Goal: Task Accomplishment & Management: Manage account settings

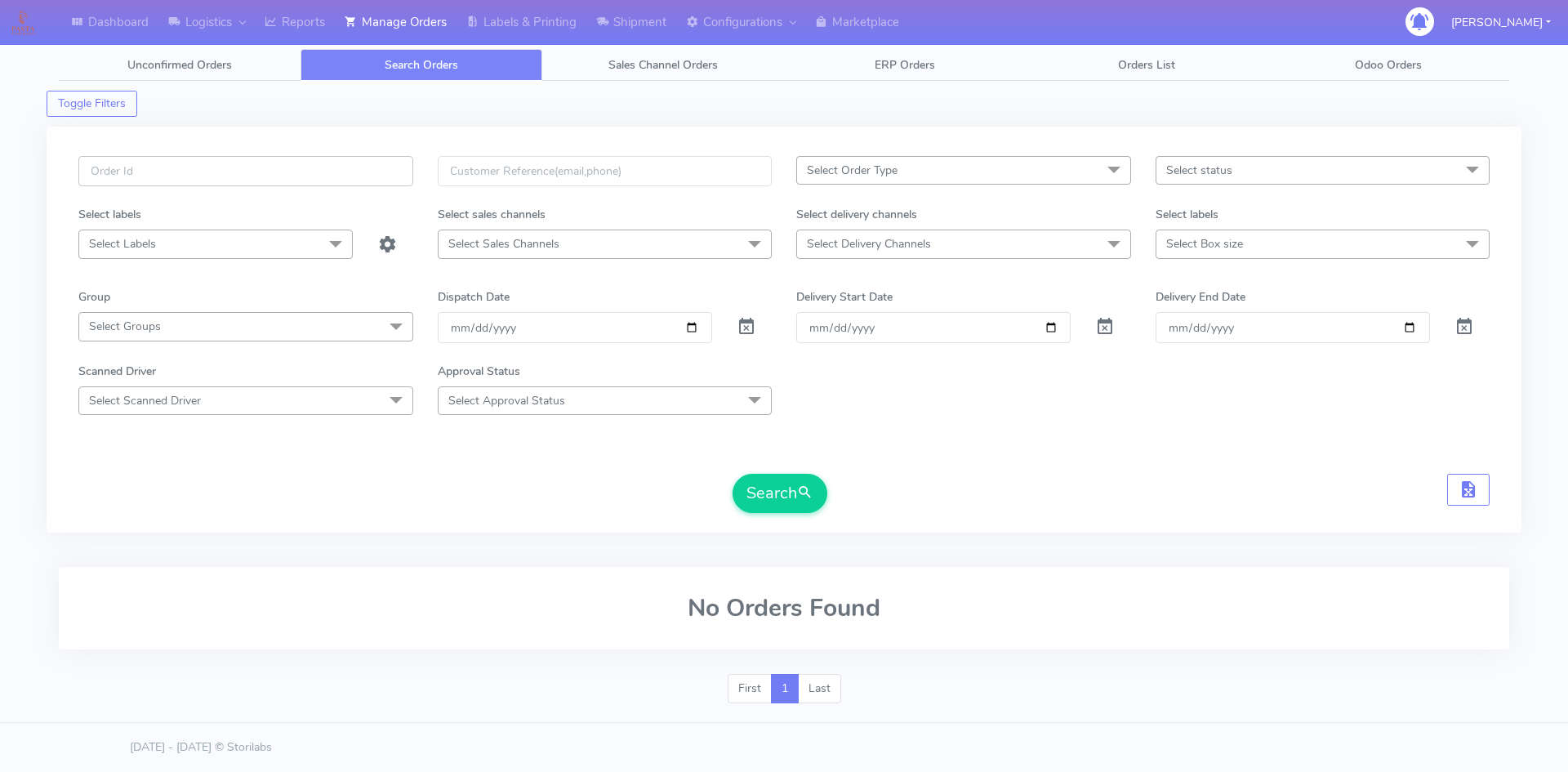
click at [254, 172] on input "text" at bounding box center [245, 170] width 334 height 30
paste input "PETEST2988"
click at [95, 168] on input "PETEST2988" at bounding box center [245, 170] width 334 height 30
type input "#PETEST2988"
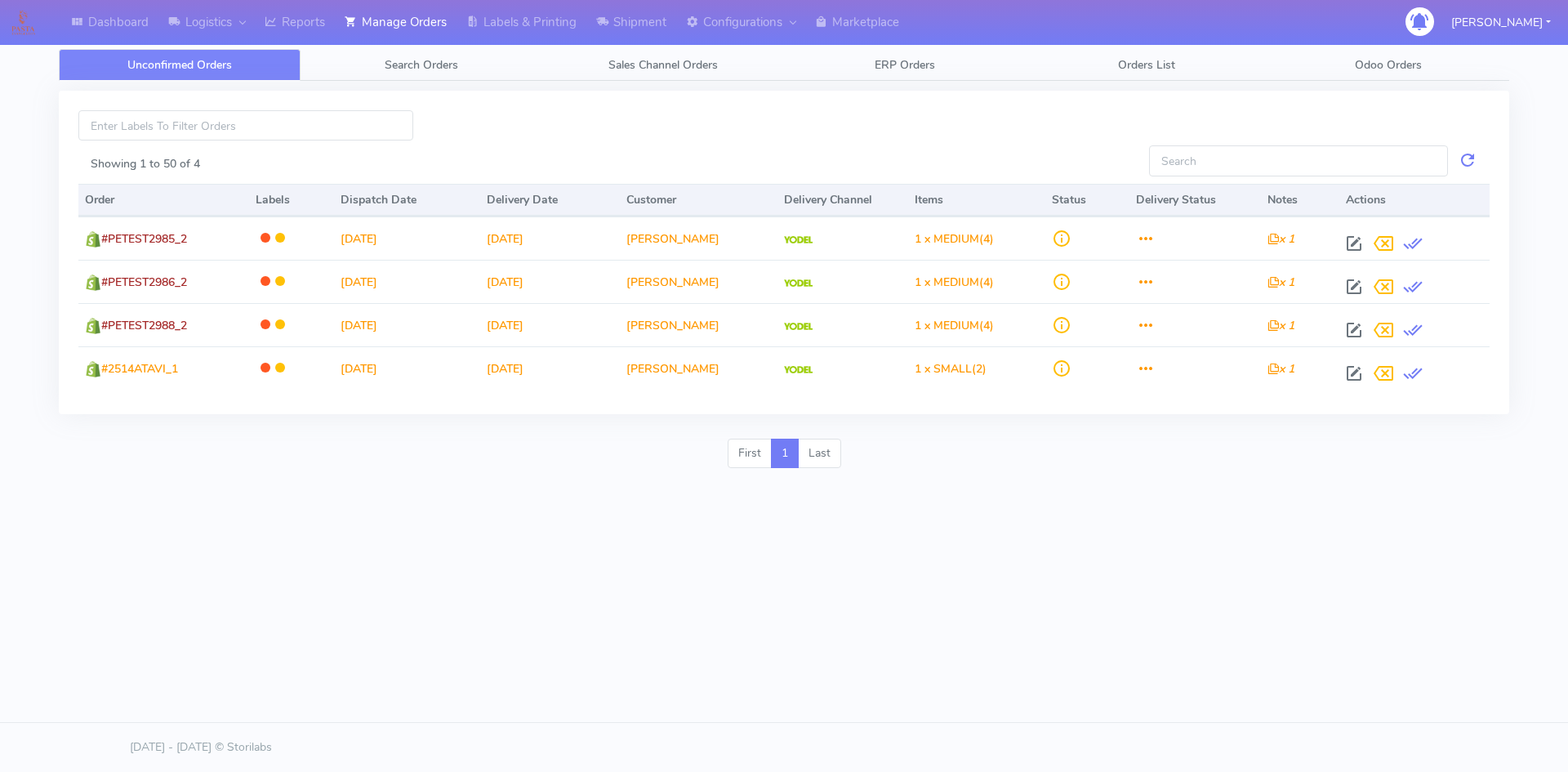
click at [997, 487] on div "Dashboard Logistics London Logistics Reports Manage Orders Labels & Printing Sh…" at bounding box center [784, 309] width 1568 height 617
click at [439, 59] on span "Search Orders" at bounding box center [420, 64] width 73 height 15
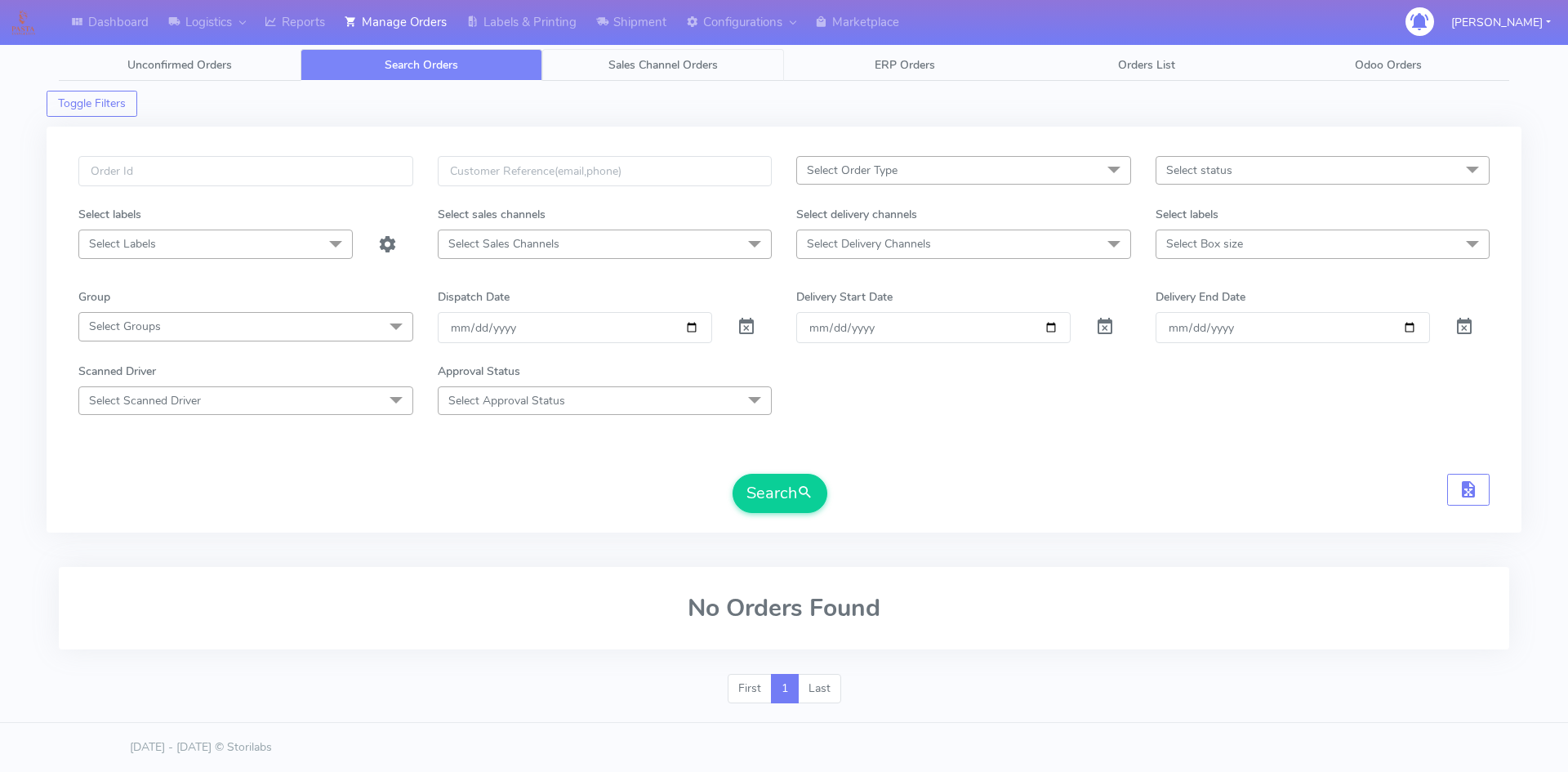
click at [642, 73] on link "Sales Channel Orders" at bounding box center [663, 64] width 242 height 32
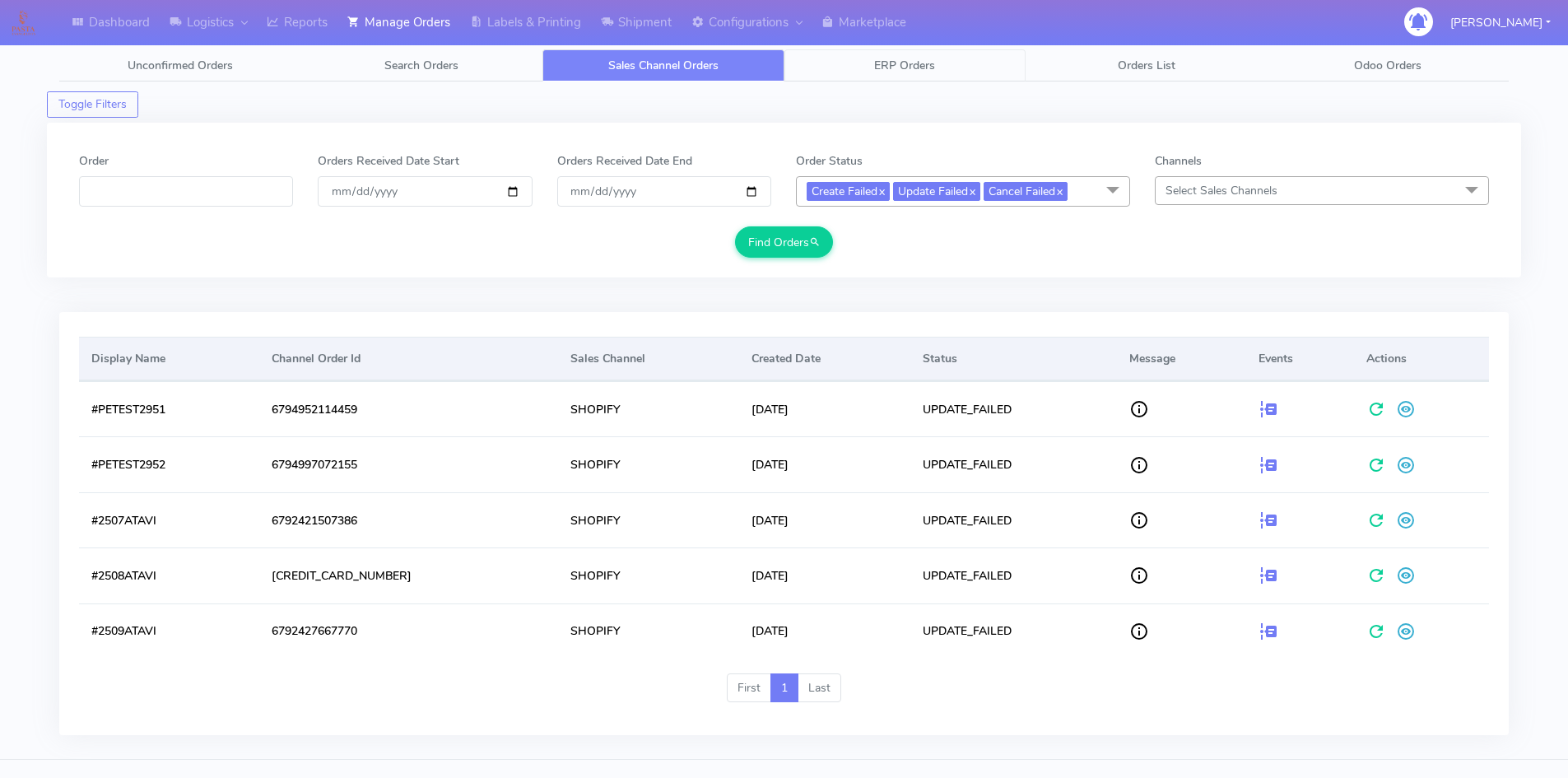
click at [961, 59] on link "ERP Orders" at bounding box center [905, 65] width 242 height 32
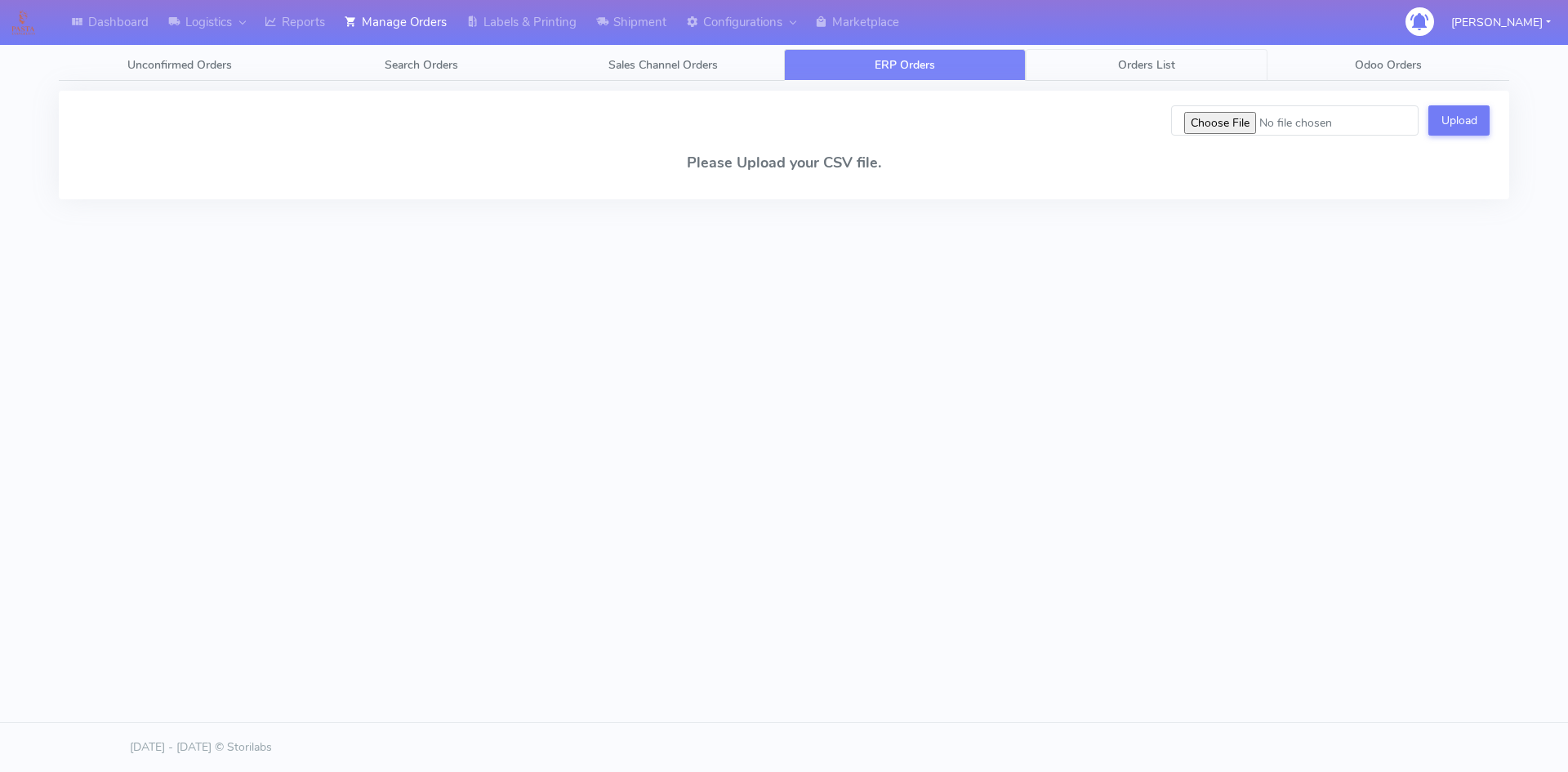
click at [1152, 54] on link "Orders List" at bounding box center [1146, 64] width 242 height 32
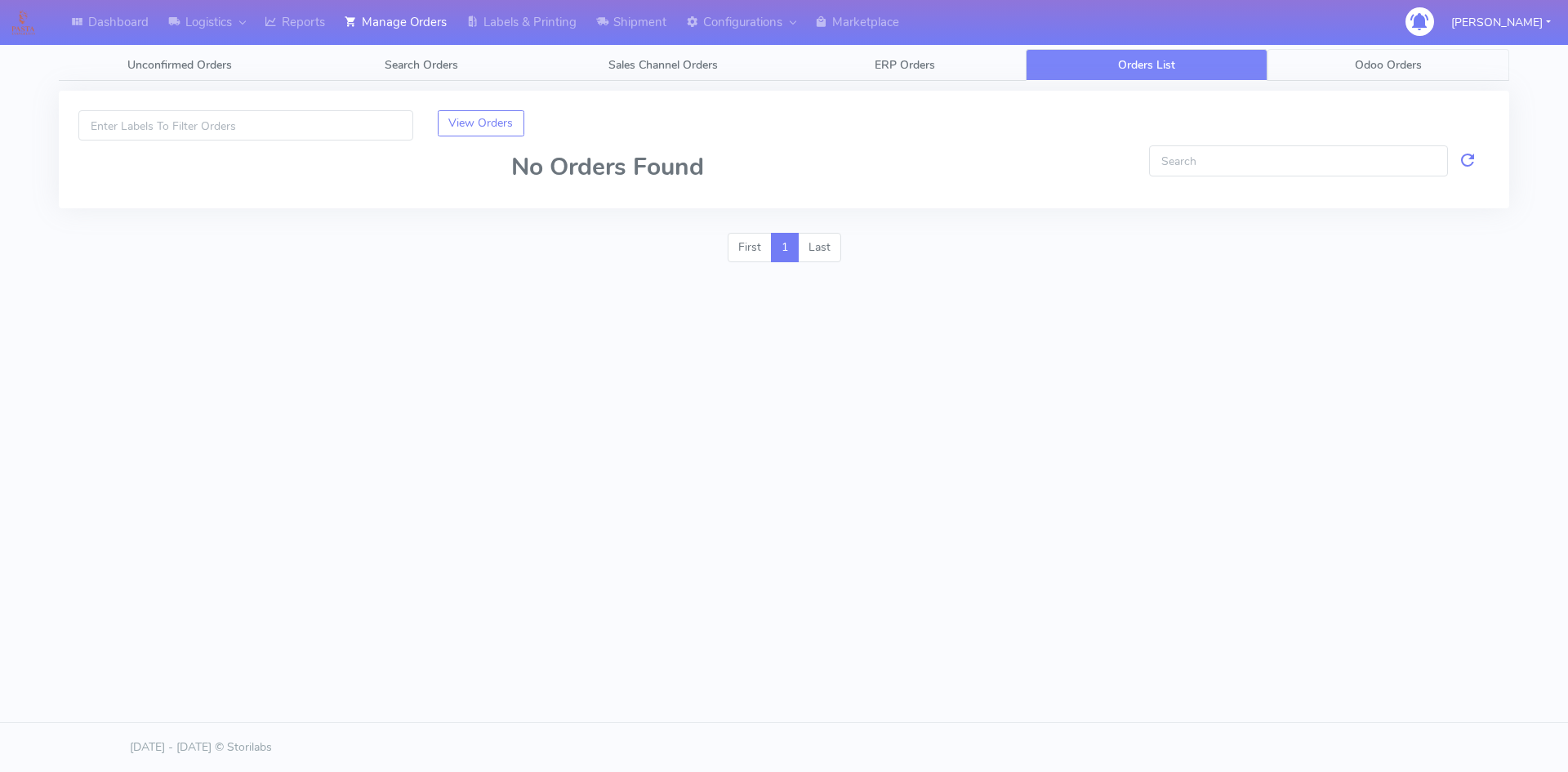
click at [1413, 63] on span "Odoo Orders" at bounding box center [1388, 64] width 67 height 15
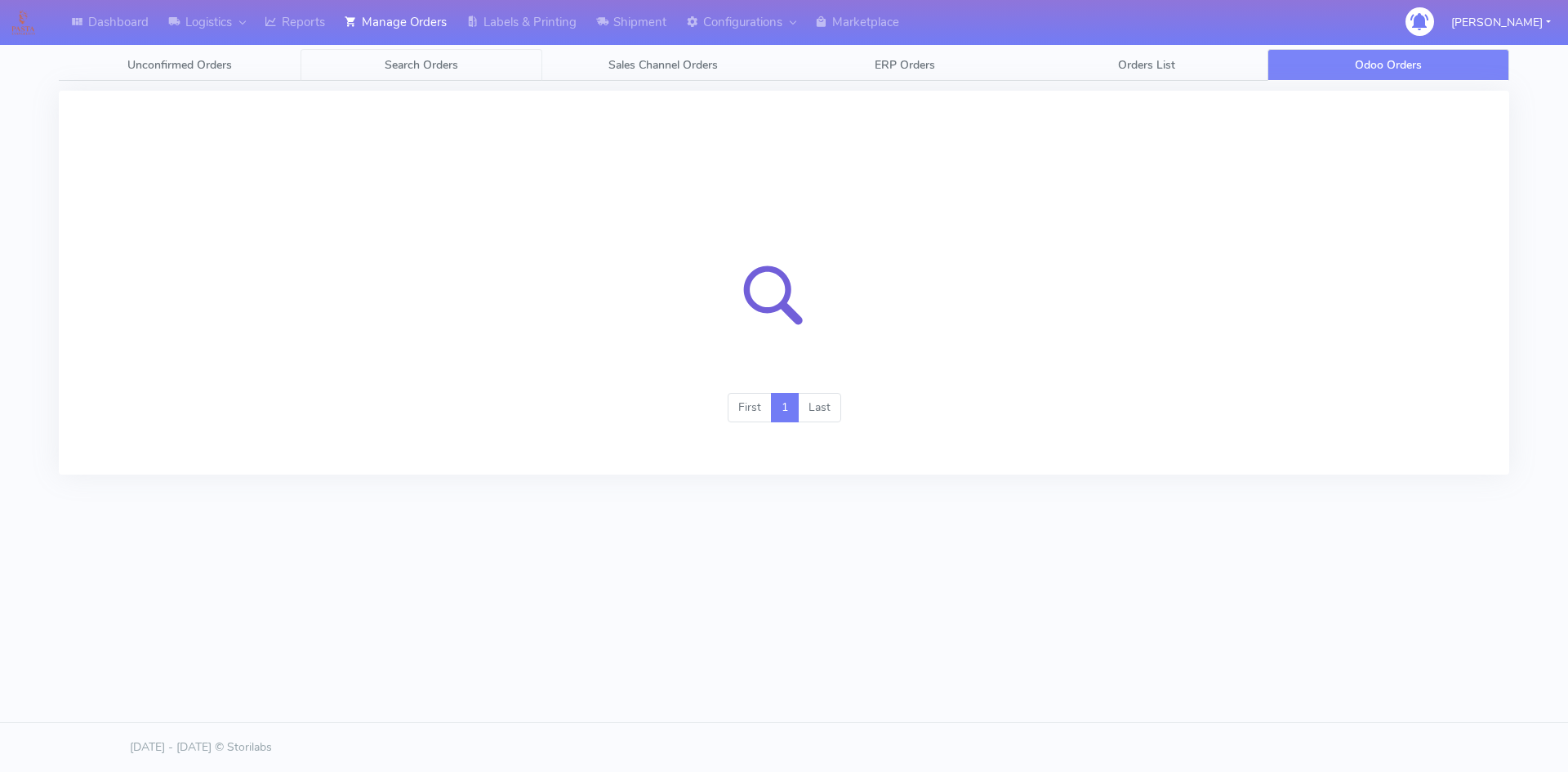
click at [494, 69] on link "Search Orders" at bounding box center [421, 64] width 242 height 32
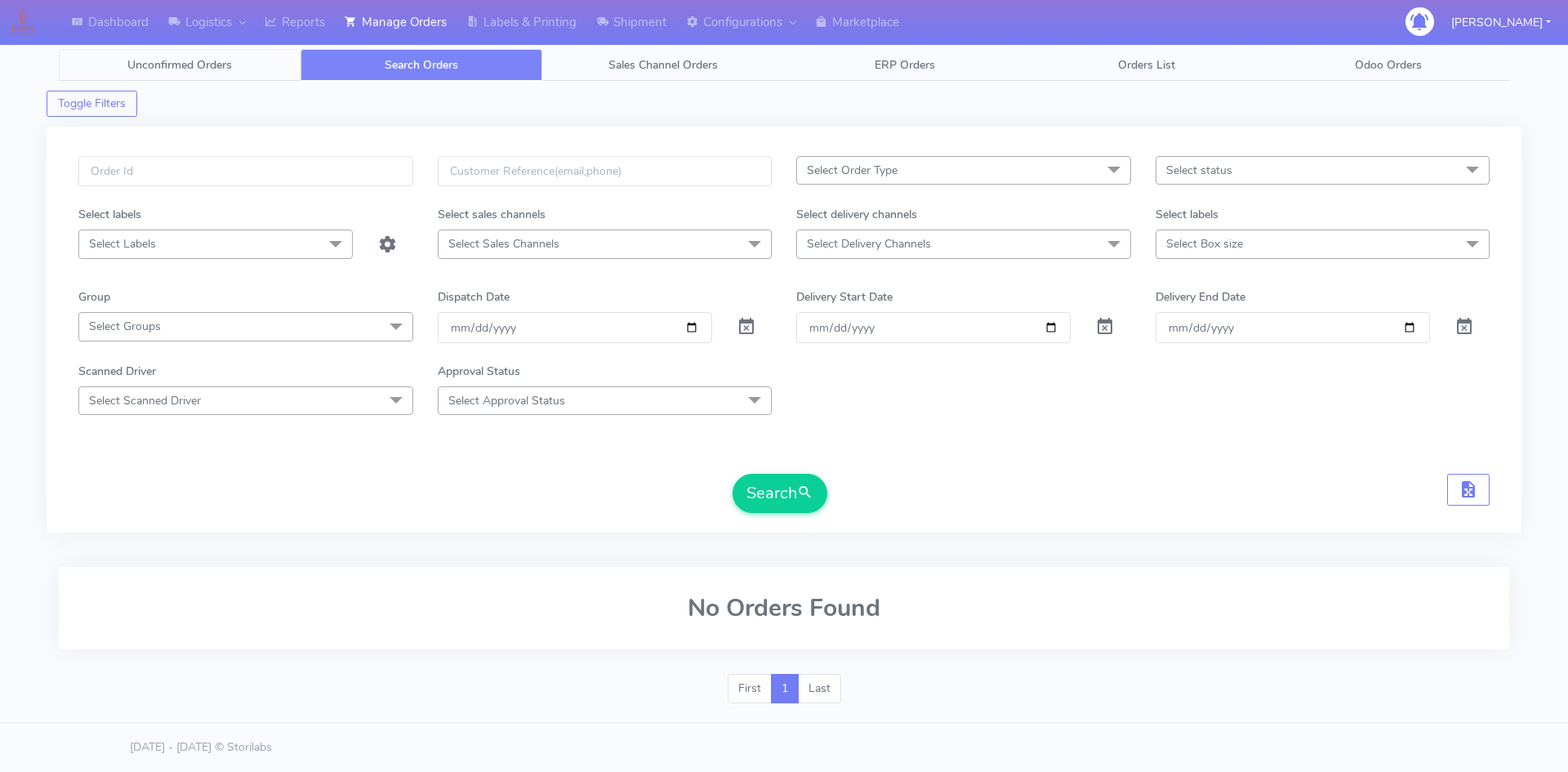
click at [187, 50] on link "Unconfirmed Orders" at bounding box center [179, 64] width 242 height 32
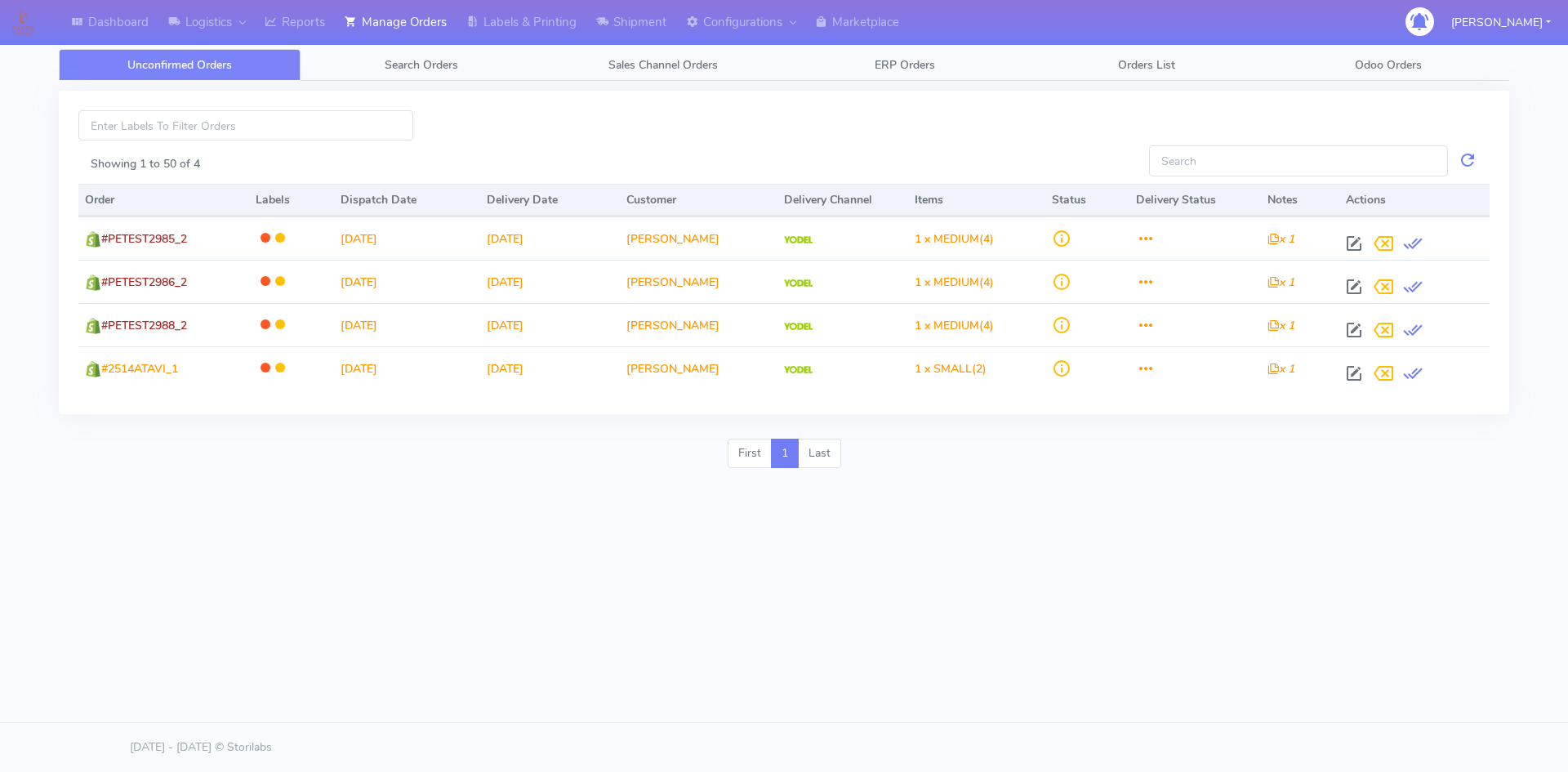
click at [449, 591] on div "Dashboard Logistics London Logistics Reports Manage Orders Labels & Printing Sh…" at bounding box center [784, 309] width 1568 height 617
